Goal: Go to known website: Access a specific website the user already knows

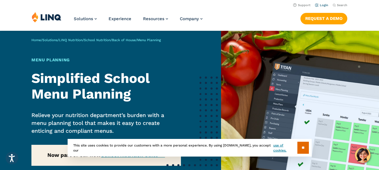
click at [325, 4] on link "Login" at bounding box center [321, 5] width 13 height 4
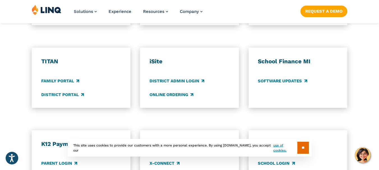
scroll to position [449, 0]
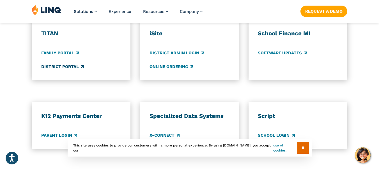
click at [66, 68] on link "District Portal" at bounding box center [62, 67] width 43 height 6
